Goal: Transaction & Acquisition: Obtain resource

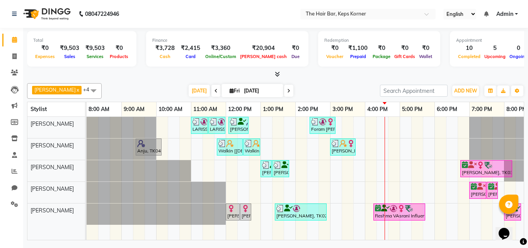
click at [450, 211] on div "LARISSA US, TK06, 11:00 AM-11:30 AM, 3 Tex X Booster LARISSA US, TK06, 11:30 AM…" at bounding box center [313, 178] width 452 height 123
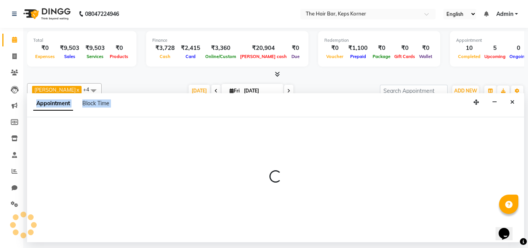
click at [450, 211] on div at bounding box center [275, 179] width 497 height 125
select select "92085"
select select "1095"
select select "tentative"
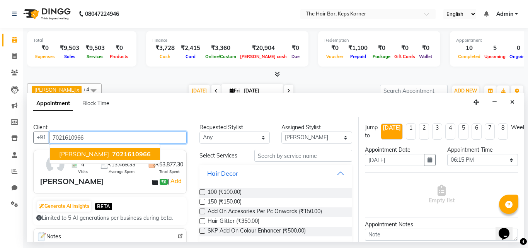
click at [88, 155] on span "[PERSON_NAME]" at bounding box center [84, 154] width 50 height 8
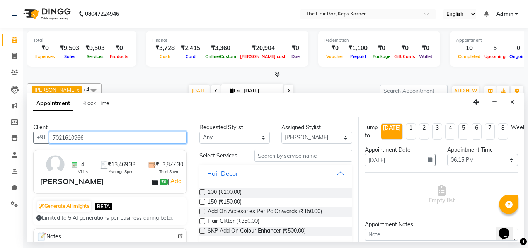
type input "7021610966"
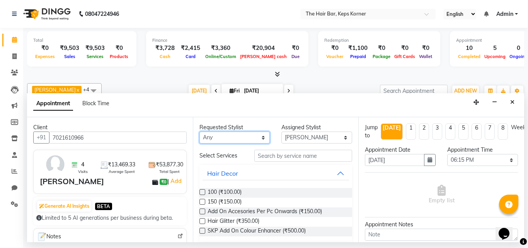
click at [238, 134] on select "Any [PERSON_NAME] Admin [PERSON_NAME] [PERSON_NAME], Raza . [PERSON_NAME], [PER…" at bounding box center [234, 137] width 71 height 12
select select "92085"
click at [199, 131] on select "Any [PERSON_NAME] Admin [PERSON_NAME] [PERSON_NAME], Raza . [PERSON_NAME], [PER…" at bounding box center [234, 137] width 71 height 12
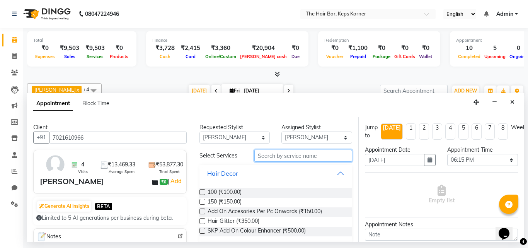
click at [281, 152] on input "text" at bounding box center [303, 156] width 98 height 12
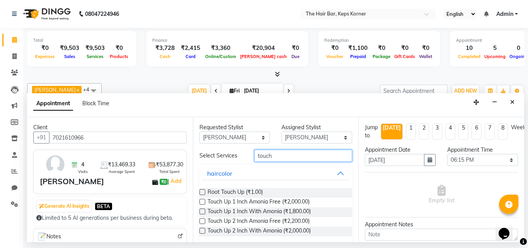
type input "touch"
click at [204, 219] on label at bounding box center [202, 221] width 6 height 6
click at [204, 219] on input "checkbox" at bounding box center [201, 221] width 5 height 5
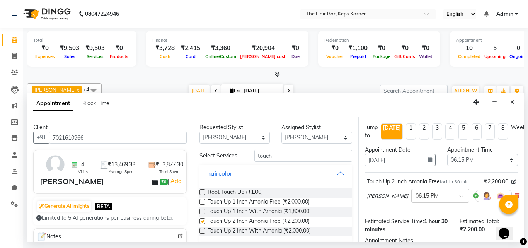
checkbox input "false"
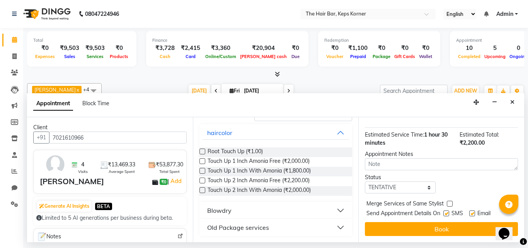
scroll to position [92, 0]
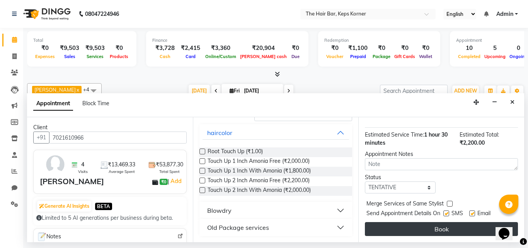
click at [433, 223] on button "Book" at bounding box center [441, 229] width 153 height 14
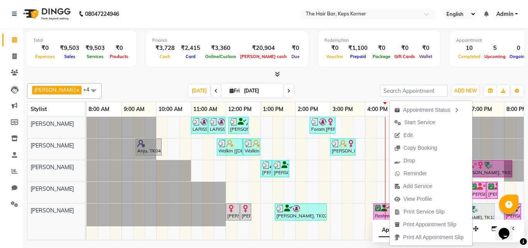
click at [87, 136] on div at bounding box center [87, 127] width 0 height 21
select select "92087"
select select "tentative"
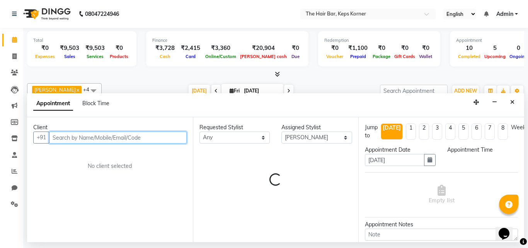
select select "1155"
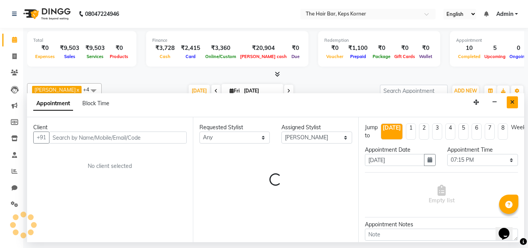
click at [508, 102] on button "Close" at bounding box center [511, 102] width 11 height 12
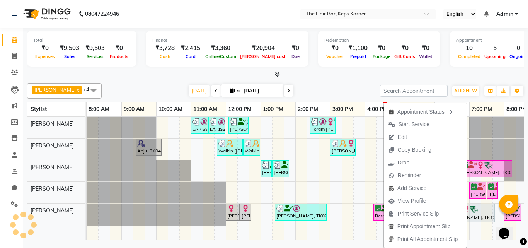
click at [460, 75] on div at bounding box center [275, 74] width 497 height 8
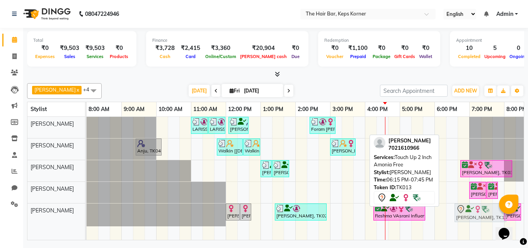
drag, startPoint x: 466, startPoint y: 211, endPoint x: 476, endPoint y: 211, distance: 9.7
click at [87, 211] on div "[PERSON_NAME], TK09, 12:00 PM-12:25 PM, Hair Wash Premium And Blast Dry Isha Mo…" at bounding box center [87, 214] width 0 height 23
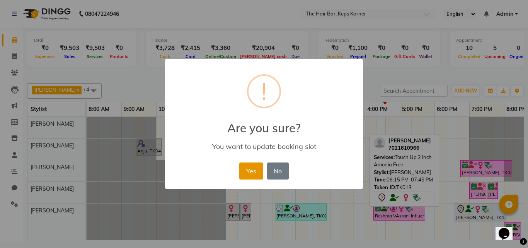
click at [243, 165] on button "Yes" at bounding box center [251, 170] width 24 height 17
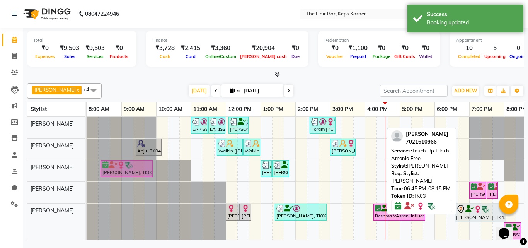
drag, startPoint x: 487, startPoint y: 167, endPoint x: 133, endPoint y: 167, distance: 353.9
click at [87, 167] on div "[PERSON_NAME] ., TK07, 01:00 PM-01:05 PM, Hair Wash Premium And Blast Dry [PERS…" at bounding box center [87, 170] width 0 height 21
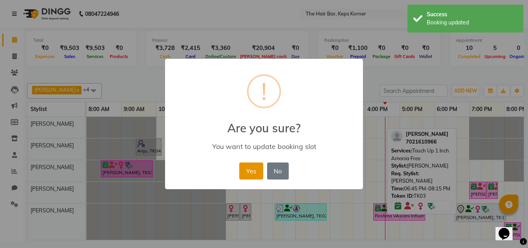
click at [247, 173] on button "Yes" at bounding box center [251, 170] width 24 height 17
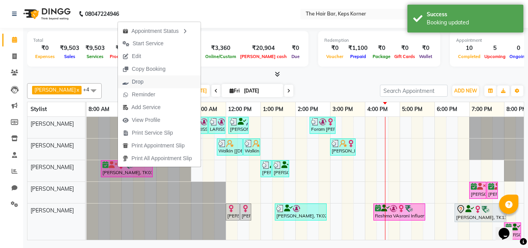
click at [156, 80] on button "Drop" at bounding box center [159, 81] width 83 height 13
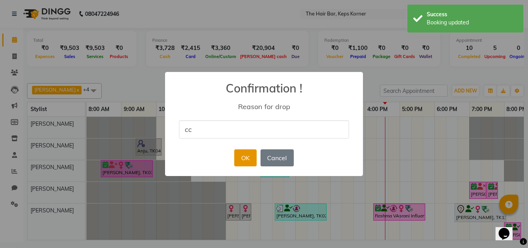
type input "cc"
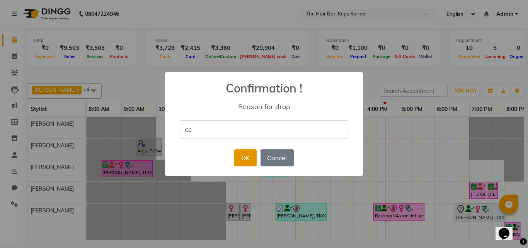
click at [247, 160] on button "OK" at bounding box center [245, 157] width 22 height 17
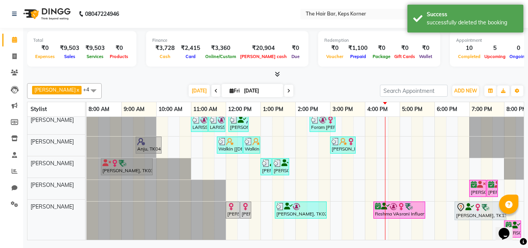
scroll to position [0, 0]
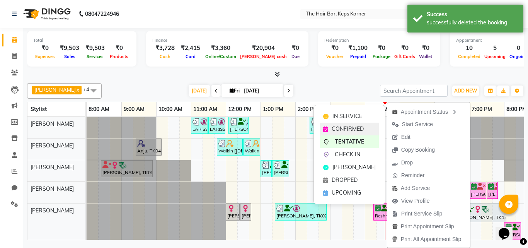
click at [357, 127] on span "CONFIRMED" at bounding box center [347, 129] width 32 height 8
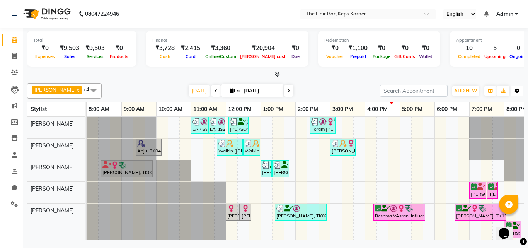
click at [513, 92] on button "Toggle Dropdown" at bounding box center [517, 90] width 12 height 11
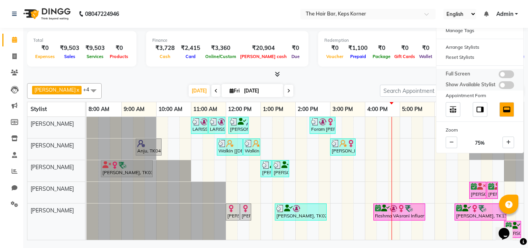
click at [508, 74] on span at bounding box center [505, 74] width 15 height 8
click at [498, 75] on input "checkbox" at bounding box center [498, 75] width 0 height 0
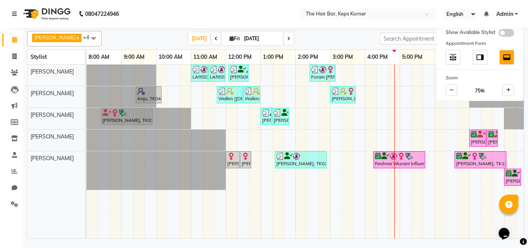
scroll to position [0, 15]
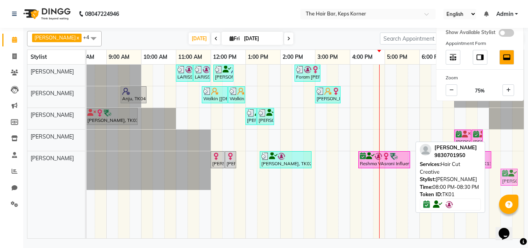
click at [71, 177] on div "[PERSON_NAME], TK09, 12:00 PM-12:25 PM, Hair Wash Premium And Blast Dry Isha Mo…" at bounding box center [71, 170] width 0 height 39
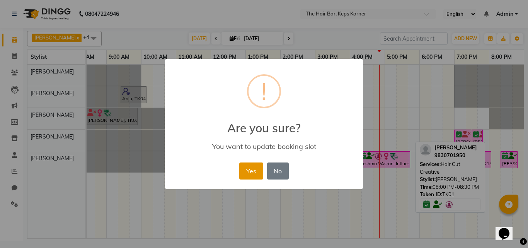
click at [256, 165] on button "Yes" at bounding box center [251, 170] width 24 height 17
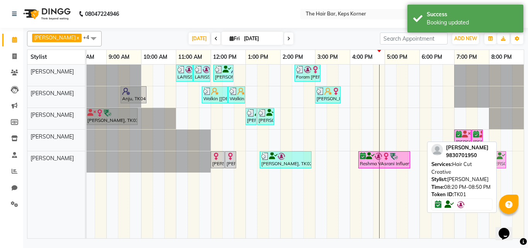
drag, startPoint x: 506, startPoint y: 160, endPoint x: 498, endPoint y: 160, distance: 8.1
click at [71, 160] on div "[PERSON_NAME], TK09, 12:00 PM-12:25 PM, Hair Wash Premium And Blast Dry Isha Mo…" at bounding box center [71, 161] width 0 height 21
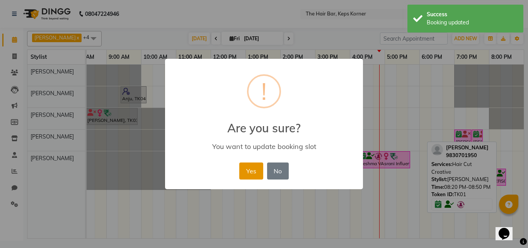
click at [248, 171] on button "Yes" at bounding box center [251, 170] width 24 height 17
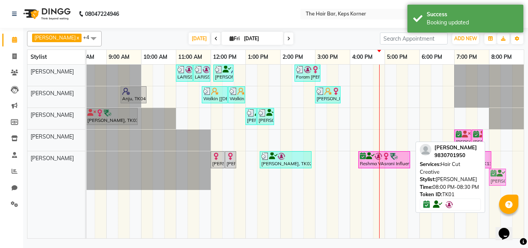
click at [71, 175] on div "[PERSON_NAME], TK09, 12:00 PM-12:25 PM, Hair Wash Premium And Blast Dry Isha Mo…" at bounding box center [71, 170] width 0 height 39
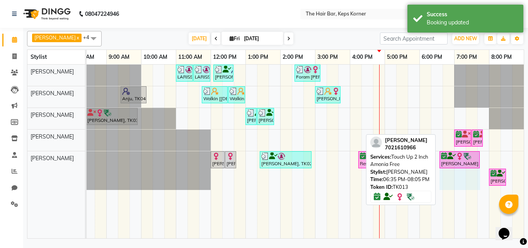
click at [482, 156] on div "LARISSA US, TK06, 11:00 AM-11:30 AM, 3 Tex X Booster LARISSA US, TK06, 11:30 AM…" at bounding box center [297, 151] width 452 height 173
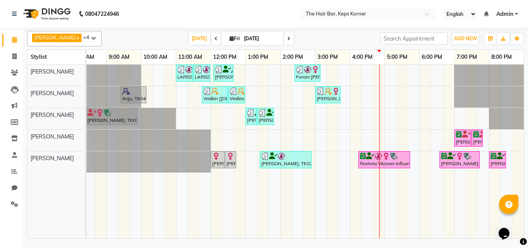
click at [287, 39] on icon at bounding box center [288, 38] width 3 height 5
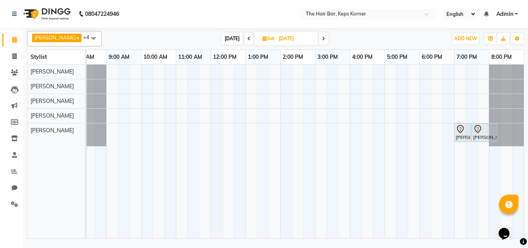
click at [247, 40] on icon at bounding box center [248, 38] width 3 height 5
type input "[DATE]"
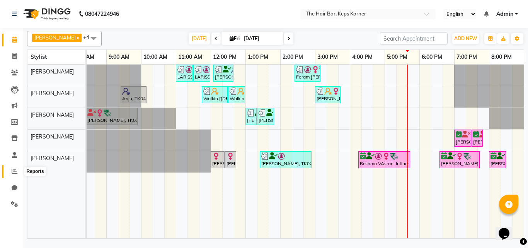
click at [11, 170] on span at bounding box center [15, 171] width 14 height 9
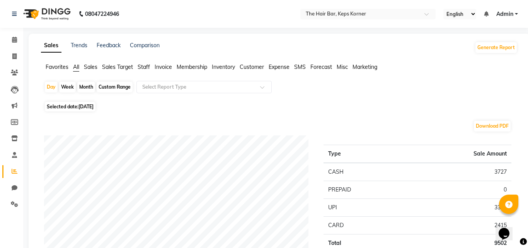
click at [96, 66] on span "Sales" at bounding box center [91, 66] width 14 height 7
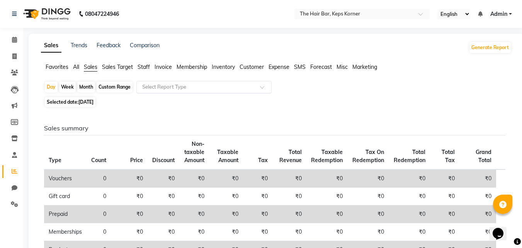
click at [252, 87] on input "text" at bounding box center [196, 87] width 111 height 8
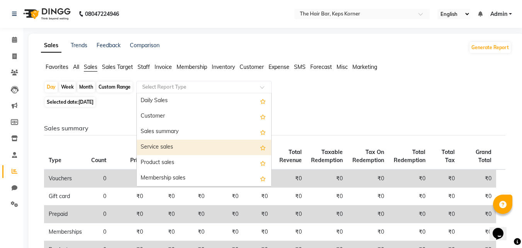
click at [213, 144] on div "Service sales" at bounding box center [204, 146] width 134 height 15
select select "full_report"
select select "csv"
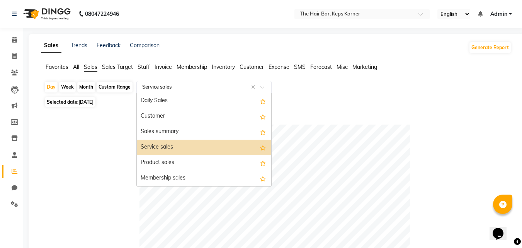
click at [216, 84] on input "text" at bounding box center [196, 87] width 111 height 8
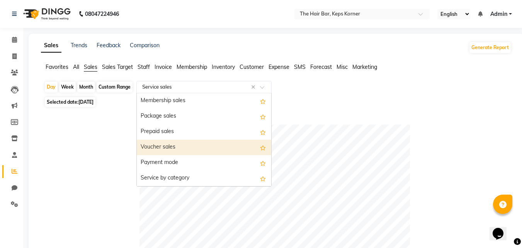
scroll to position [116, 0]
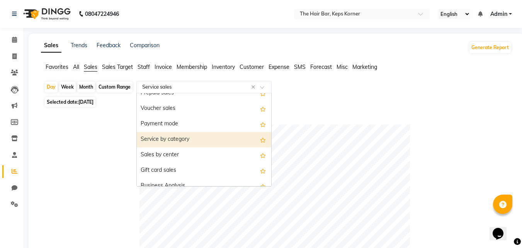
click at [204, 141] on div "Service by category" at bounding box center [204, 139] width 134 height 15
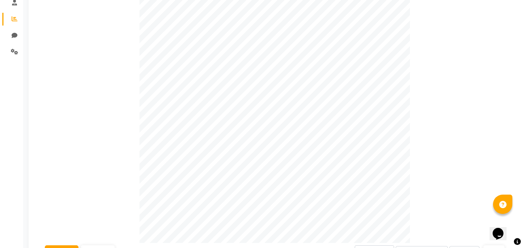
scroll to position [0, 0]
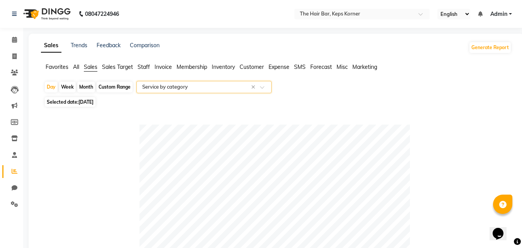
click at [213, 83] on input "text" at bounding box center [196, 87] width 111 height 8
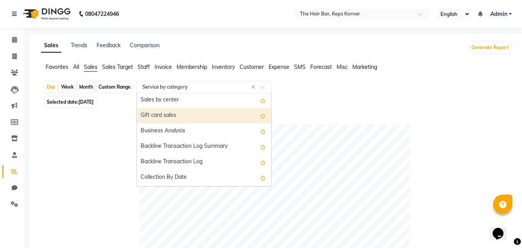
scroll to position [185, 0]
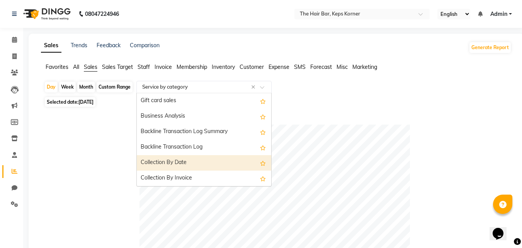
click at [205, 156] on div "Collection By Date" at bounding box center [204, 162] width 134 height 15
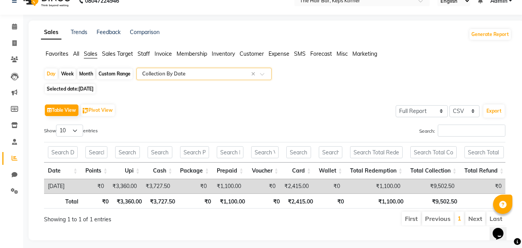
scroll to position [0, 0]
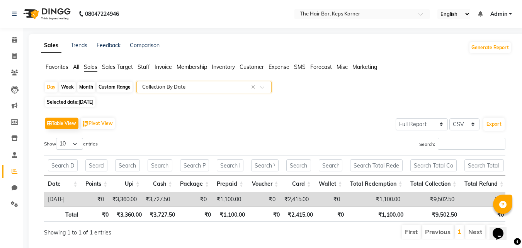
click at [233, 90] on input "text" at bounding box center [196, 87] width 111 height 8
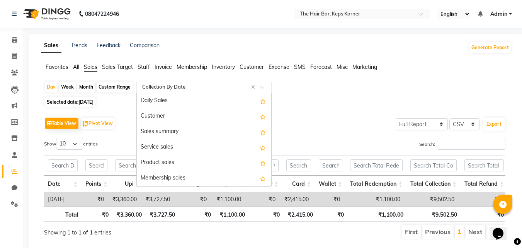
scroll to position [185, 0]
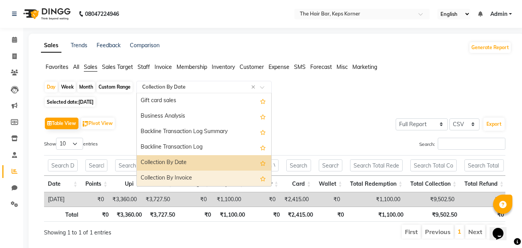
click at [207, 172] on div "Collection By Invoice" at bounding box center [204, 177] width 134 height 15
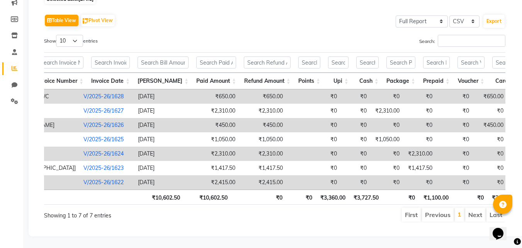
scroll to position [0, 0]
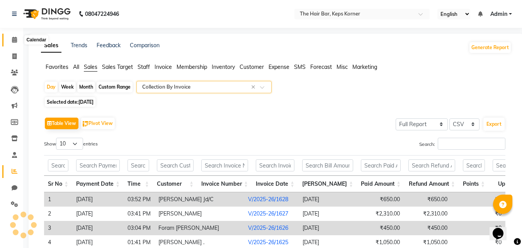
click at [19, 43] on span at bounding box center [15, 40] width 14 height 9
